Goal: Task Accomplishment & Management: Manage account settings

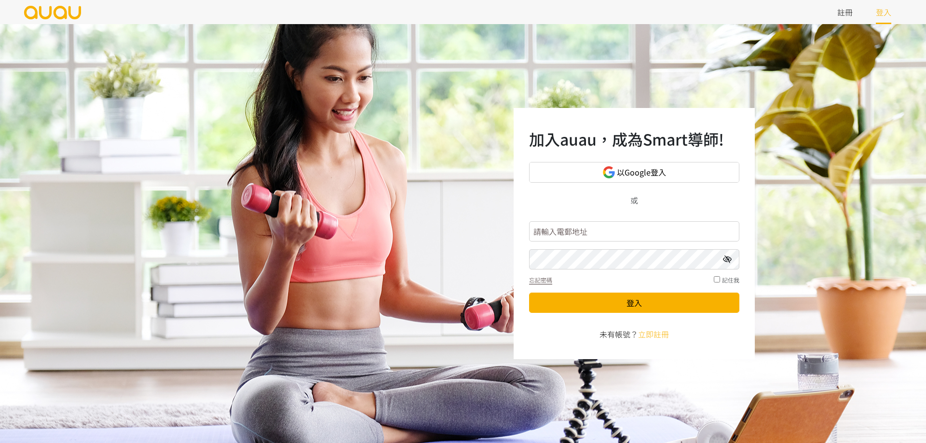
click at [585, 234] on input "text" at bounding box center [634, 231] width 210 height 20
type input "admin@auau.io"
click at [529, 293] on button "登入" at bounding box center [634, 303] width 210 height 20
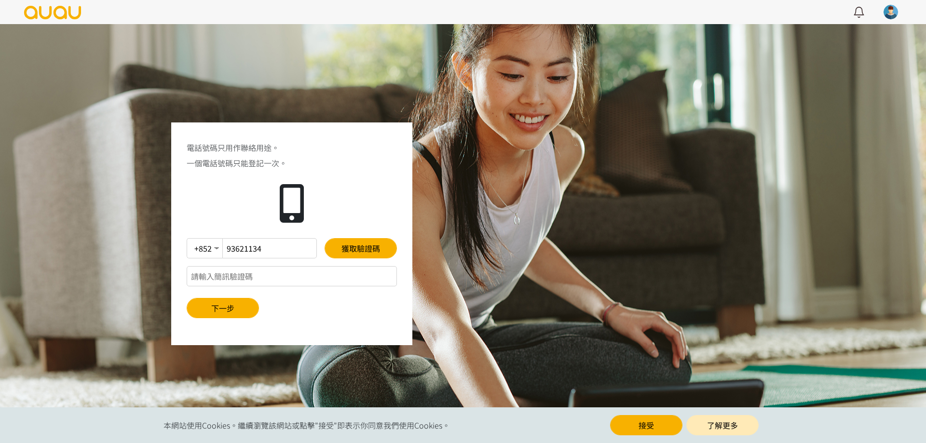
click at [69, 16] on img at bounding box center [52, 12] width 59 height 13
